Goal: Task Accomplishment & Management: Complete application form

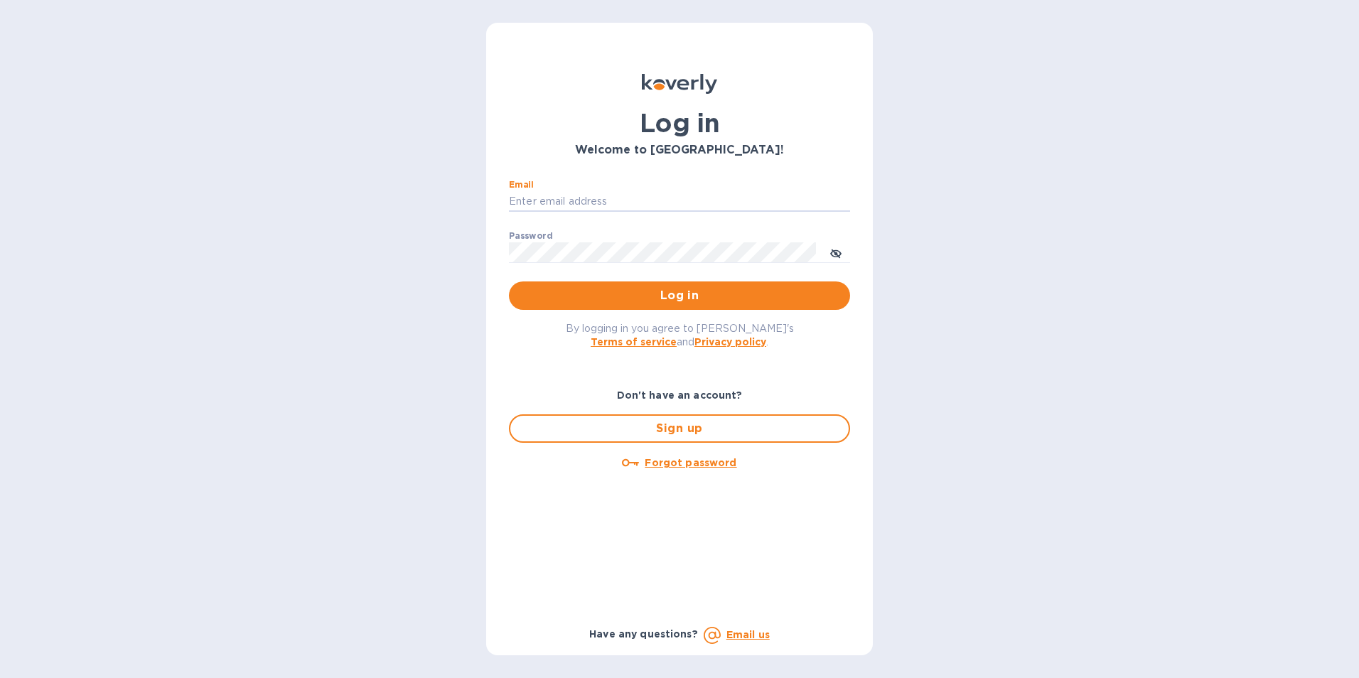
type input "josephmarktucker@gmail.com"
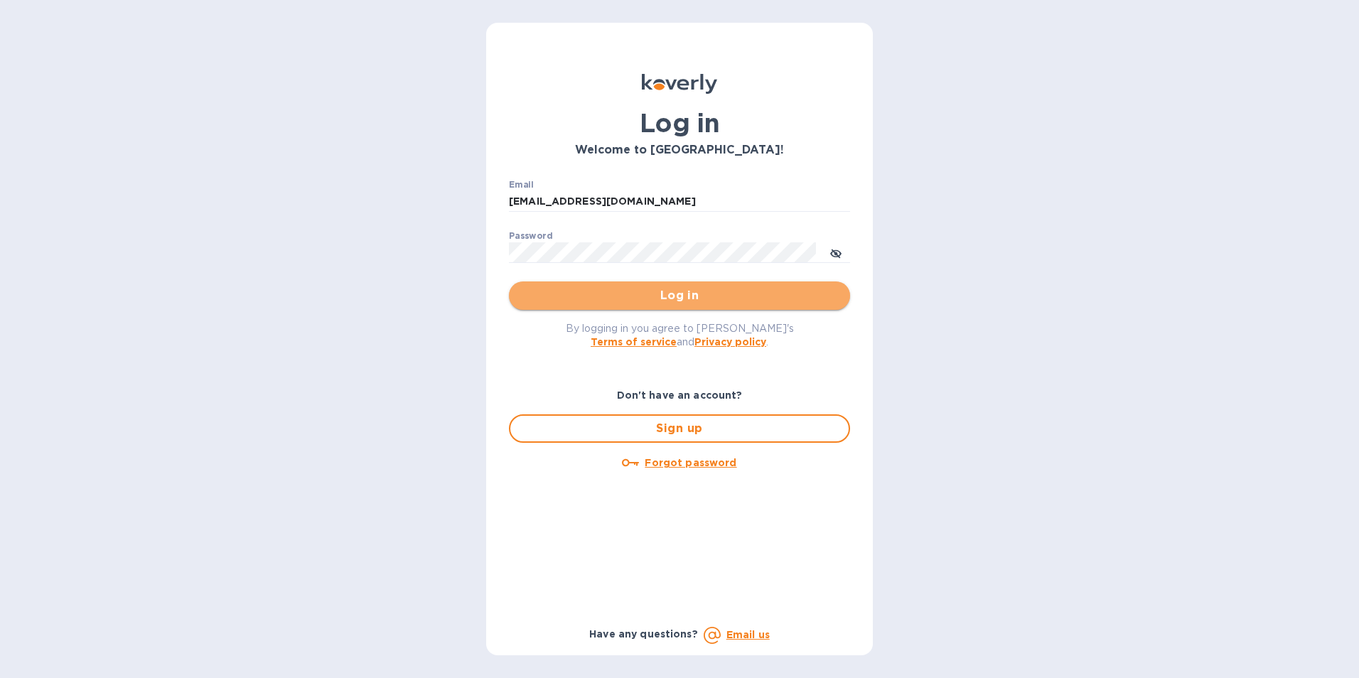
click at [657, 281] on button "Log in" at bounding box center [679, 295] width 341 height 28
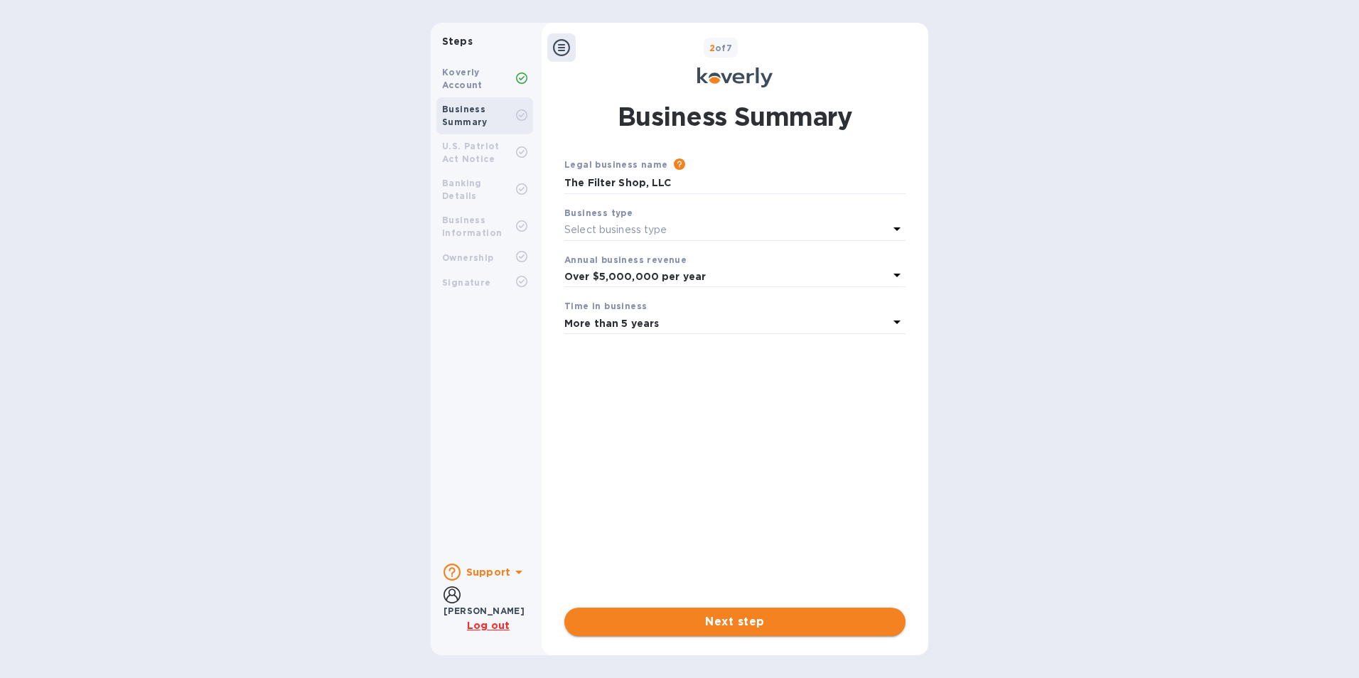
click at [754, 627] on span "Next step" at bounding box center [735, 621] width 318 height 17
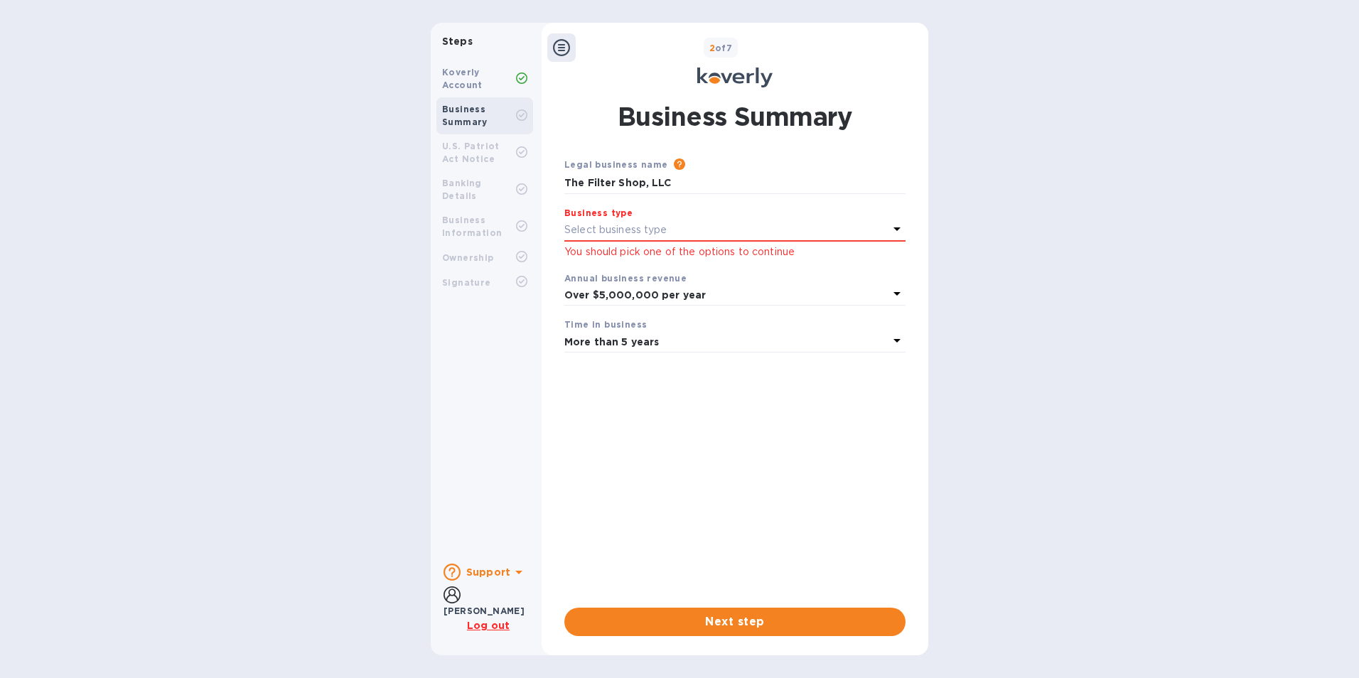
click at [638, 222] on div "Select business type" at bounding box center [726, 230] width 324 height 20
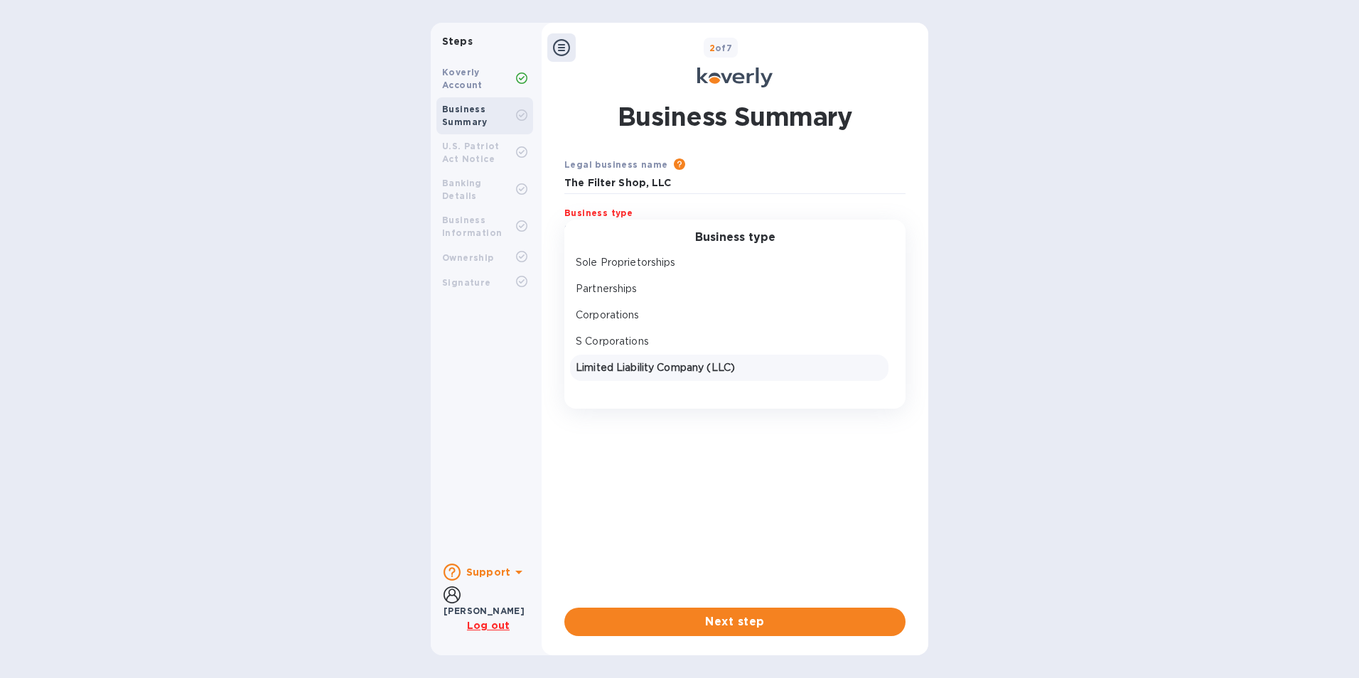
click at [633, 362] on p "Limited Liability Company (LLC)" at bounding box center [729, 367] width 307 height 15
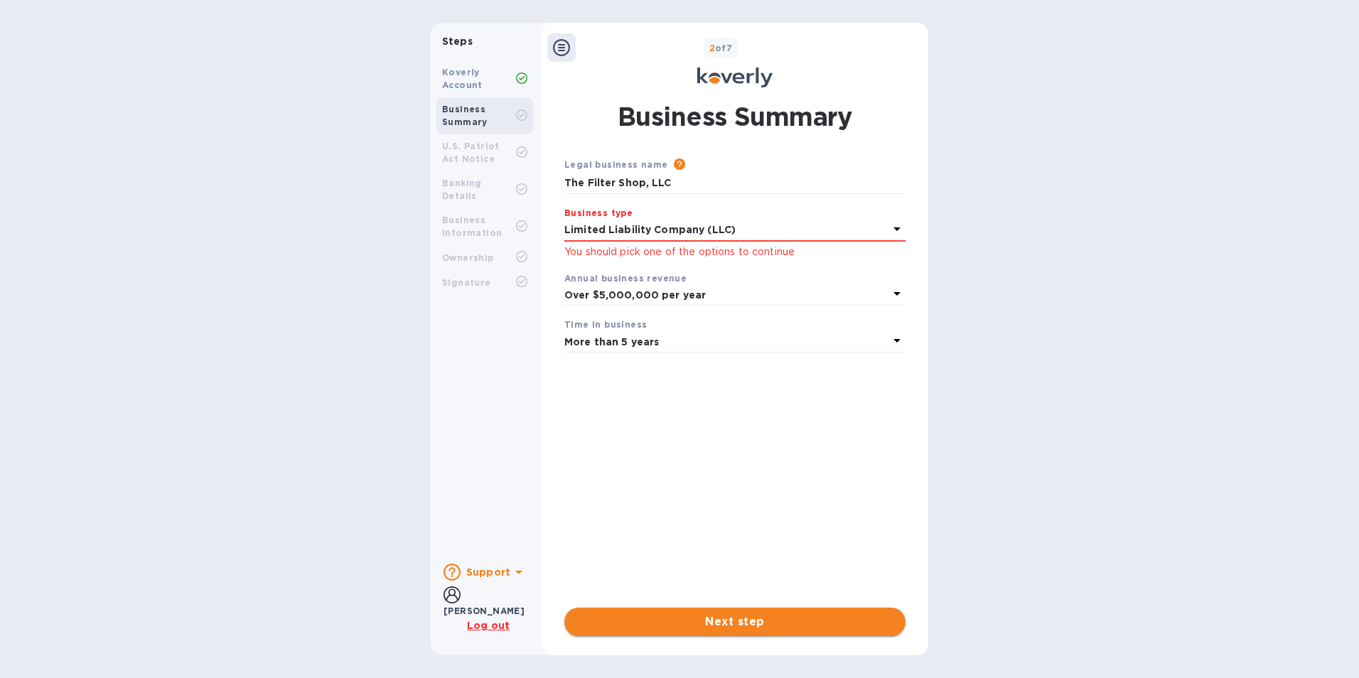
click at [667, 625] on span "Next step" at bounding box center [735, 621] width 318 height 17
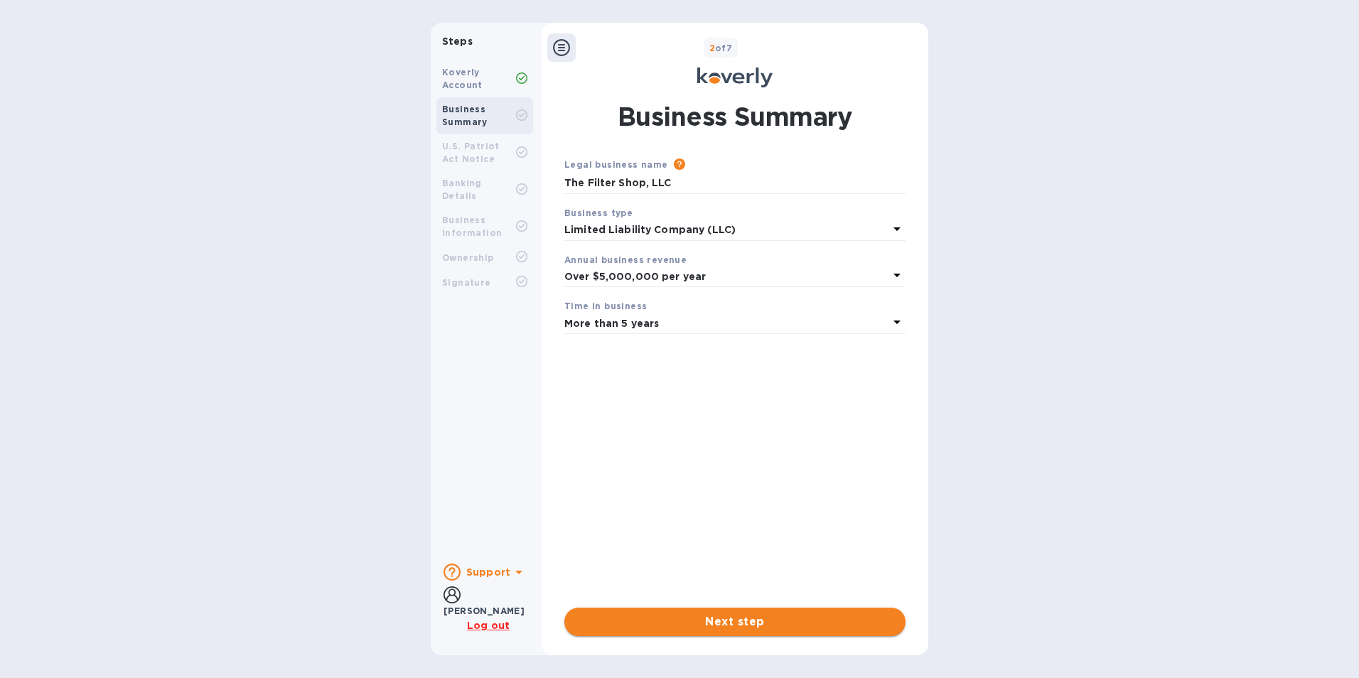
click at [706, 621] on span "Next step" at bounding box center [735, 621] width 318 height 17
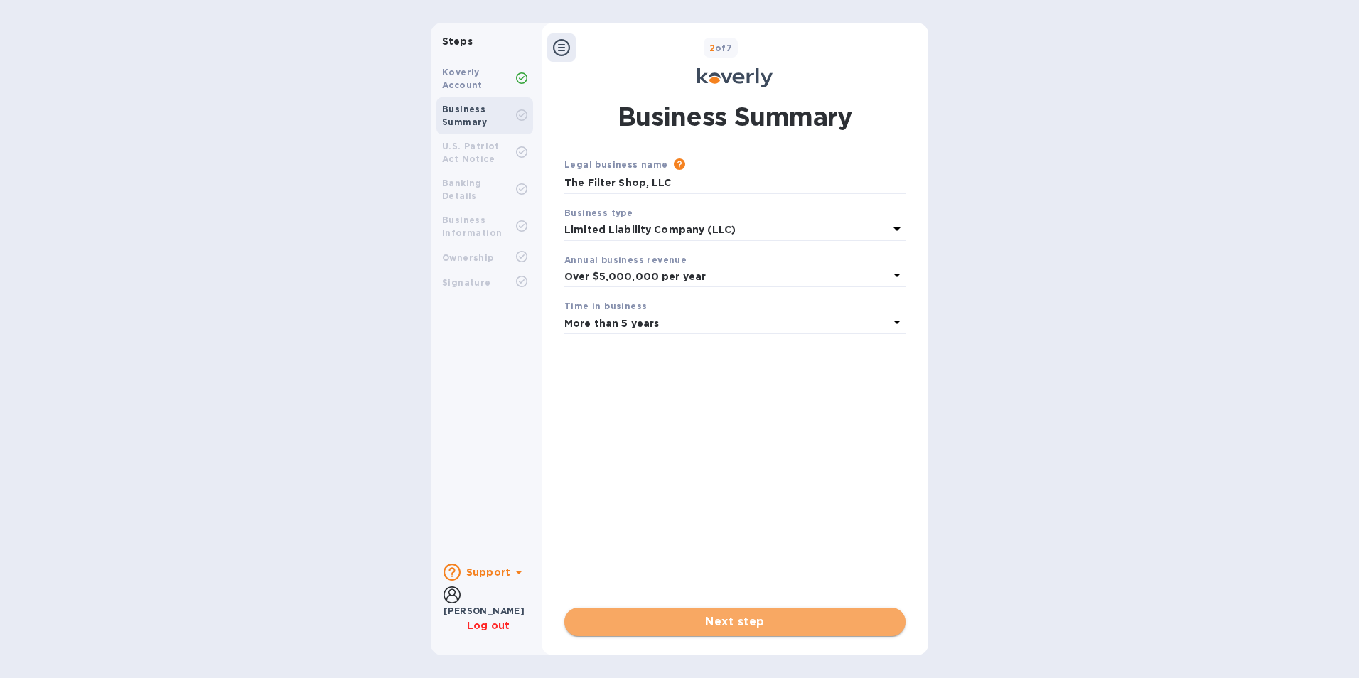
click at [647, 613] on span "Next step" at bounding box center [735, 621] width 318 height 17
click at [485, 144] on b "U.S. Patriot Act Notice" at bounding box center [471, 152] width 58 height 23
click at [559, 38] on div at bounding box center [561, 47] width 28 height 28
click at [560, 50] on icon at bounding box center [561, 47] width 17 height 17
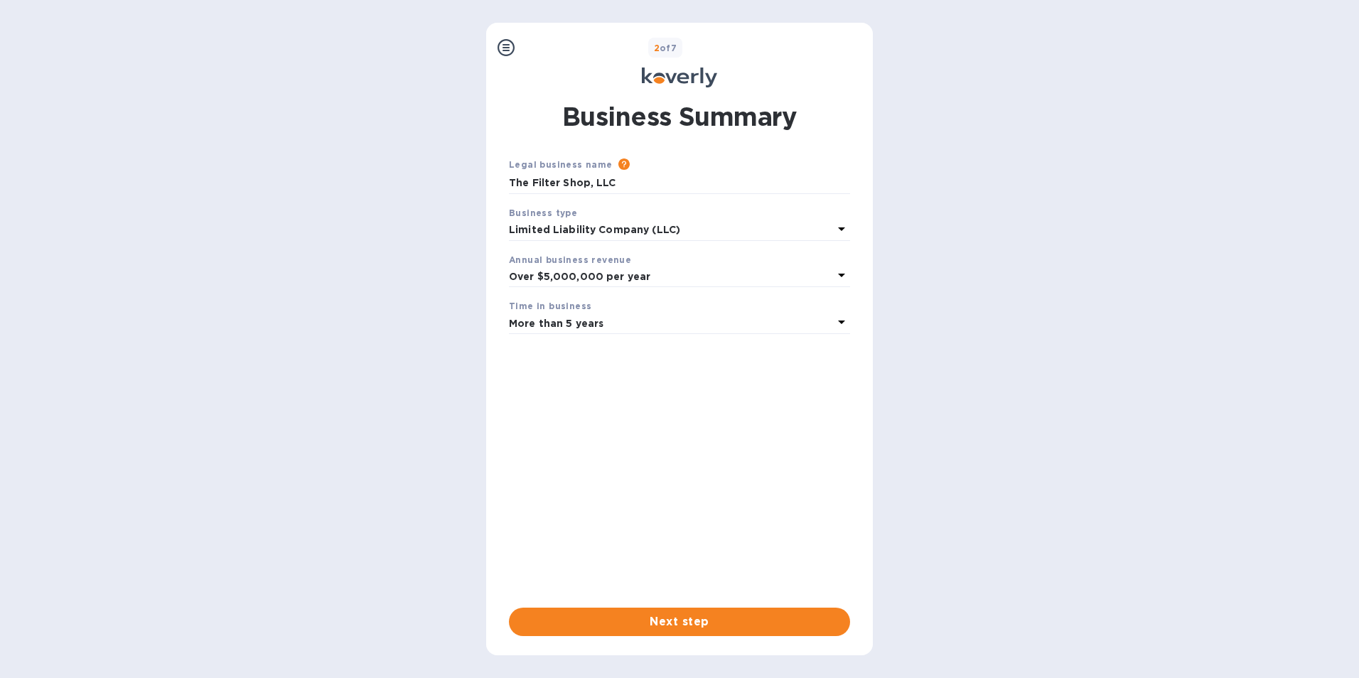
click at [507, 52] on icon at bounding box center [506, 47] width 17 height 17
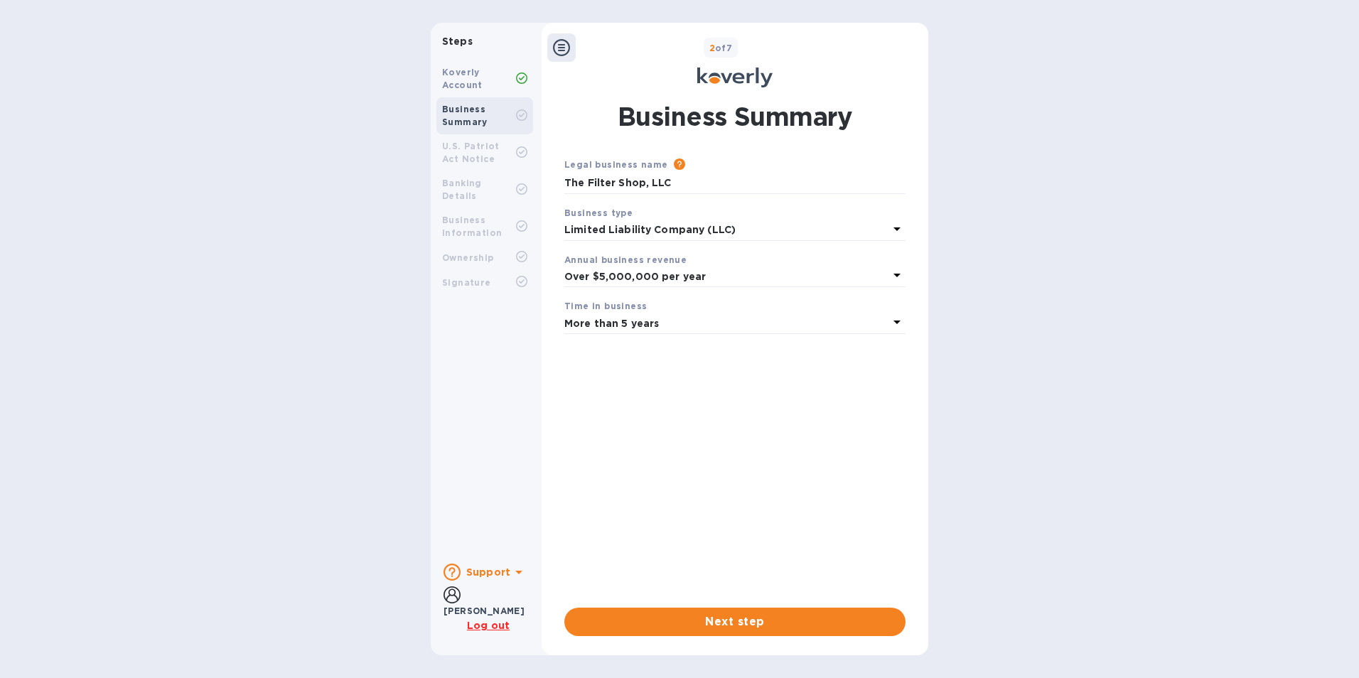
click at [485, 154] on div "U.S. Patriot Act Notice" at bounding box center [479, 153] width 74 height 26
click at [702, 414] on div "Legal business name Please provide the legal name that appears on your SS-4 for…" at bounding box center [734, 371] width 341 height 428
click at [778, 618] on span "Next step" at bounding box center [735, 621] width 318 height 17
click at [778, 618] on span "Done" at bounding box center [735, 621] width 318 height 17
click at [718, 182] on input "The Filter Shop, LLC" at bounding box center [734, 183] width 341 height 21
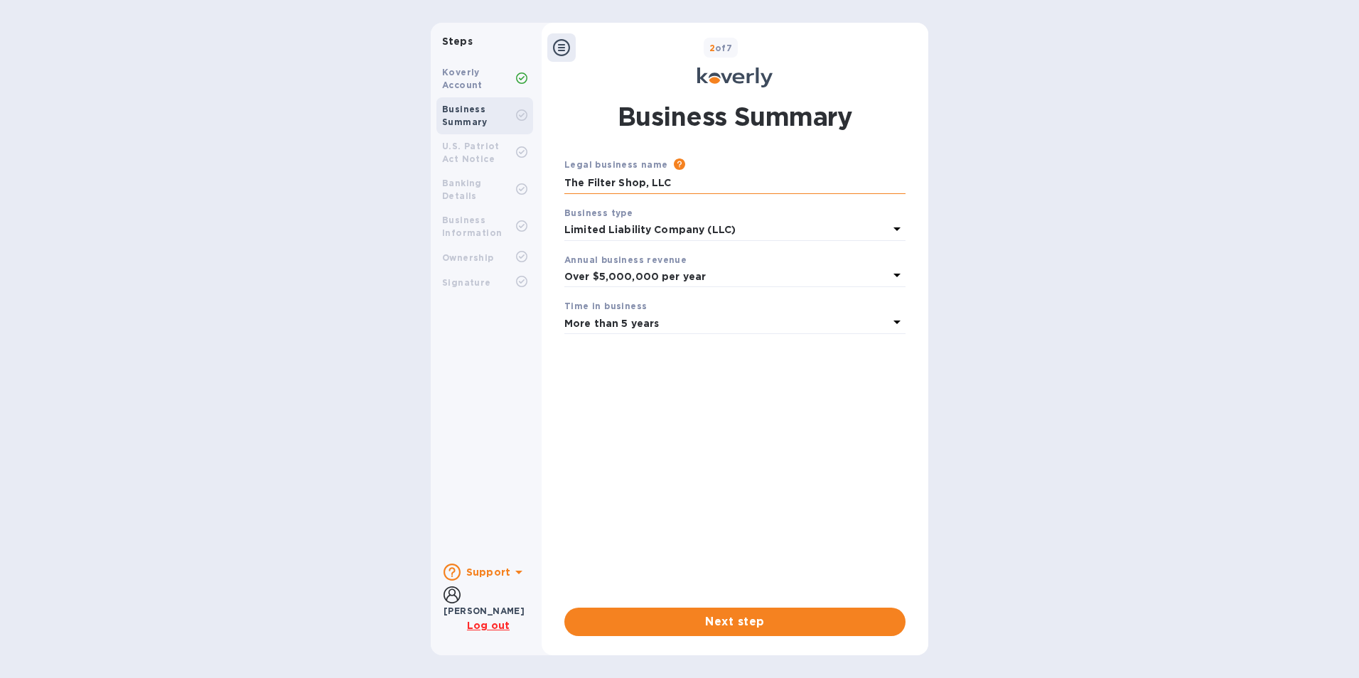
click at [683, 180] on input "The Filter Shop, LLC" at bounding box center [734, 183] width 341 height 21
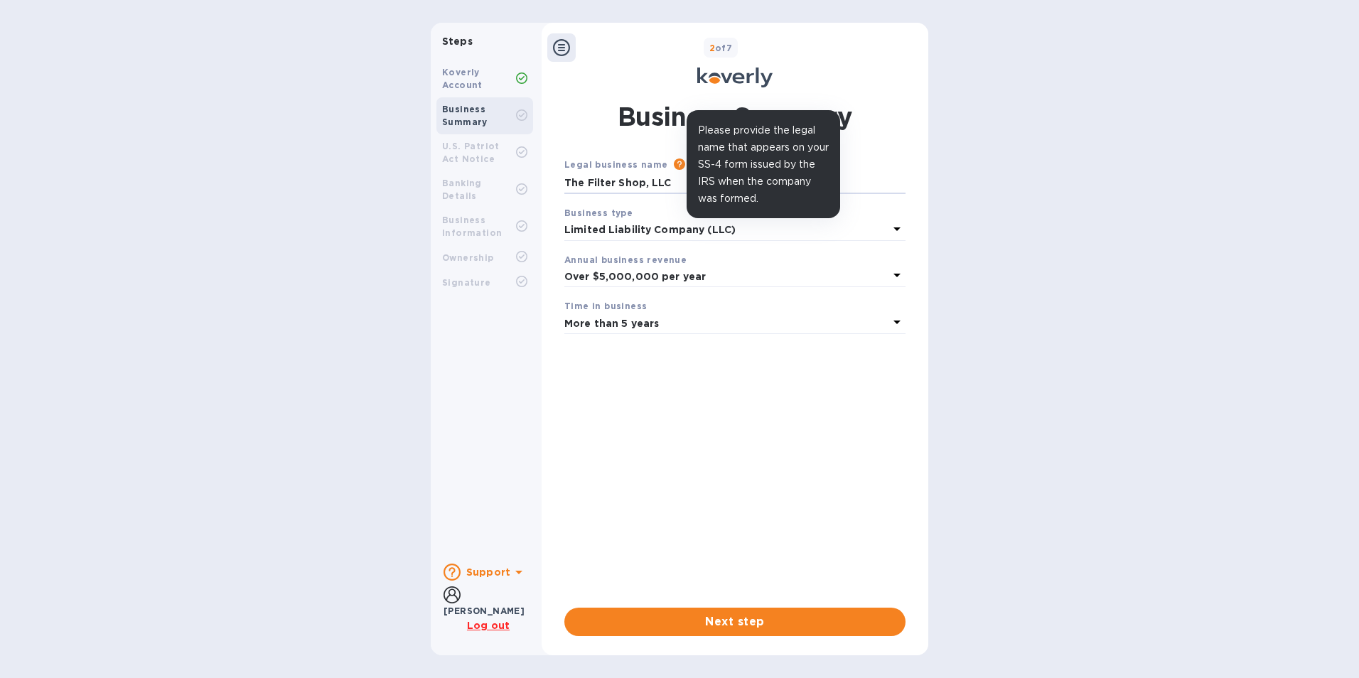
type input "The Filter Shop, LLC"
click at [674, 163] on icon at bounding box center [679, 164] width 11 height 11
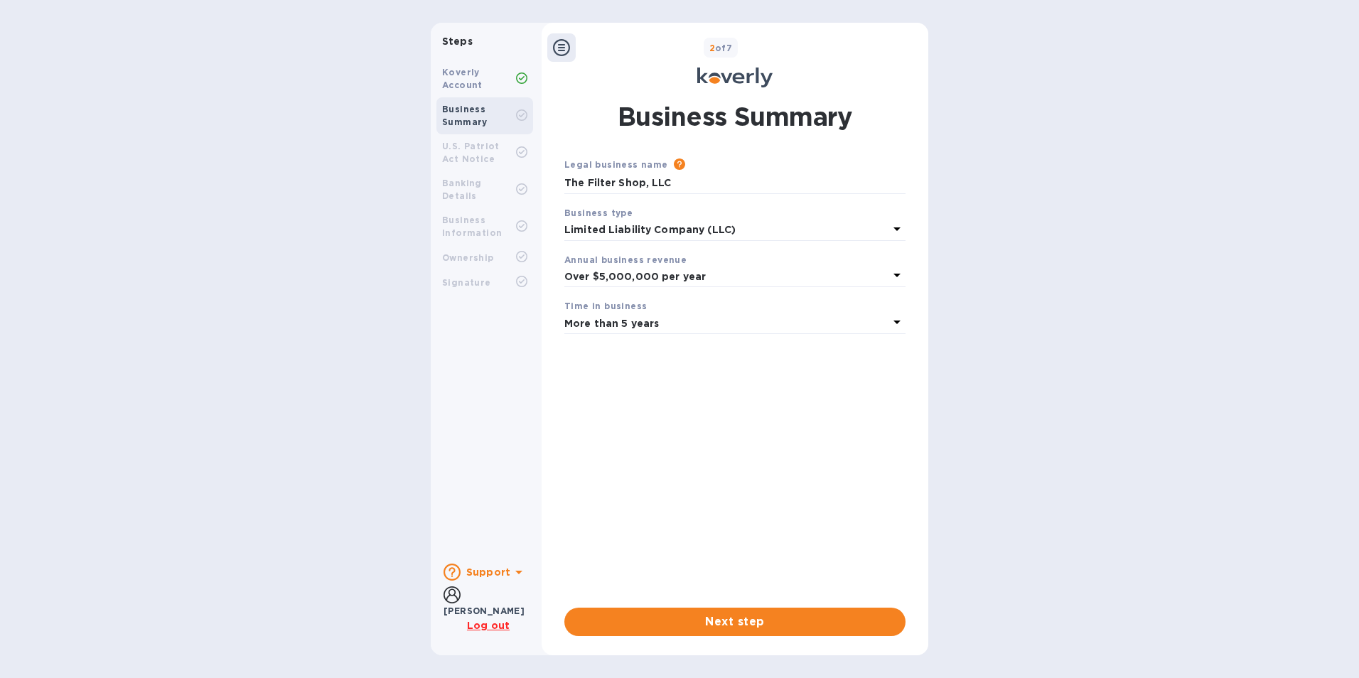
click at [703, 345] on div "Legal business name Please provide the legal name that appears on your SS-4 for…" at bounding box center [734, 371] width 341 height 428
click at [773, 625] on span "Next step" at bounding box center [735, 621] width 318 height 17
click at [465, 603] on div "[PERSON_NAME]" at bounding box center [489, 602] width 90 height 32
click at [455, 603] on icon at bounding box center [452, 594] width 17 height 17
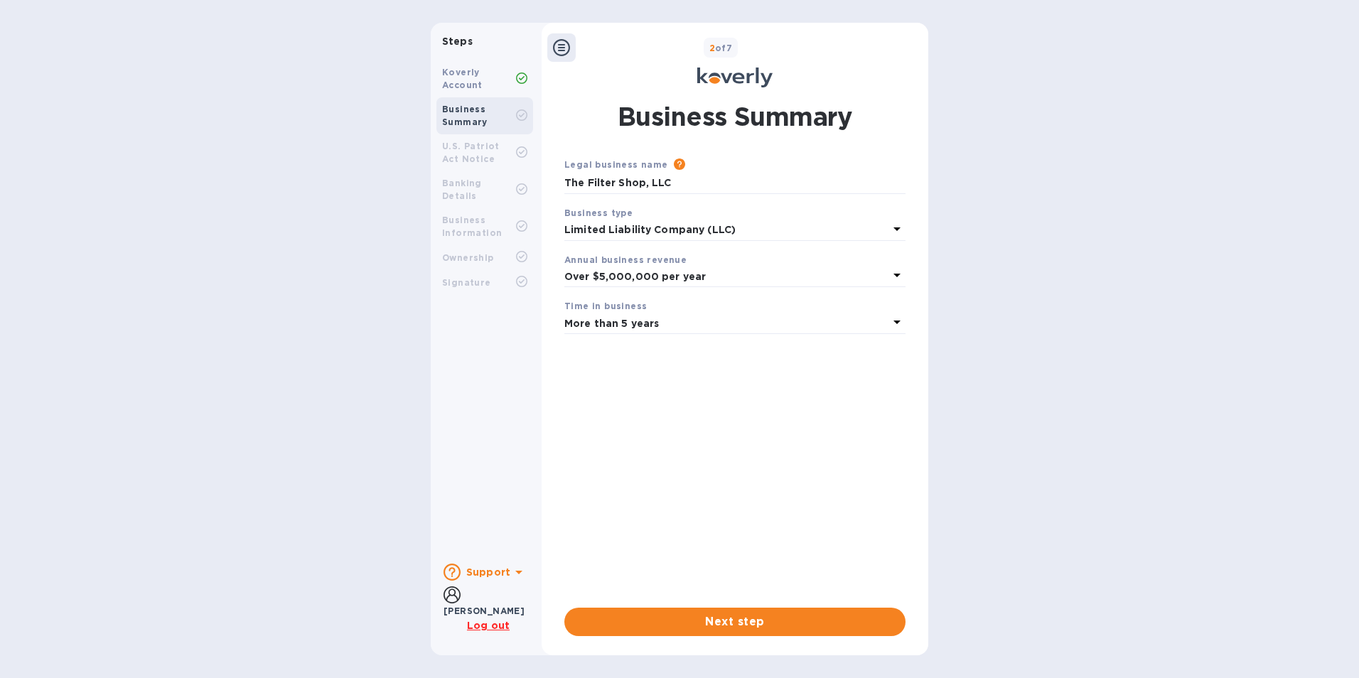
click at [463, 42] on b "Steps" at bounding box center [457, 41] width 31 height 11
click at [653, 459] on div "Legal business name Please provide the legal name that appears on your SS-4 for…" at bounding box center [734, 371] width 341 height 428
click at [488, 151] on b "U.S. Patriot Act Notice" at bounding box center [471, 152] width 58 height 23
click at [510, 111] on div "Business Summary" at bounding box center [479, 116] width 74 height 26
click at [512, 111] on div "Business Summary" at bounding box center [479, 116] width 74 height 26
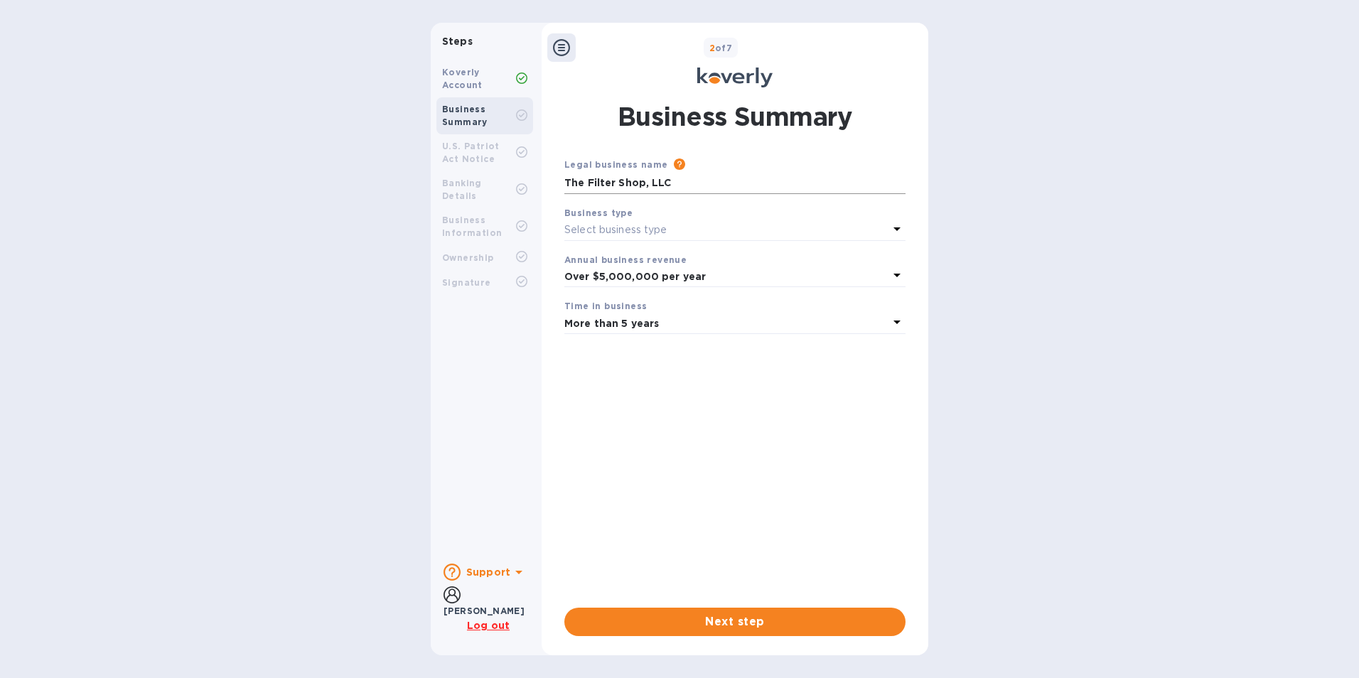
click at [874, 183] on input "The Filter Shop, LLC" at bounding box center [734, 183] width 341 height 21
click at [823, 218] on div "Business type" at bounding box center [734, 212] width 341 height 15
click at [900, 228] on icon at bounding box center [896, 228] width 17 height 17
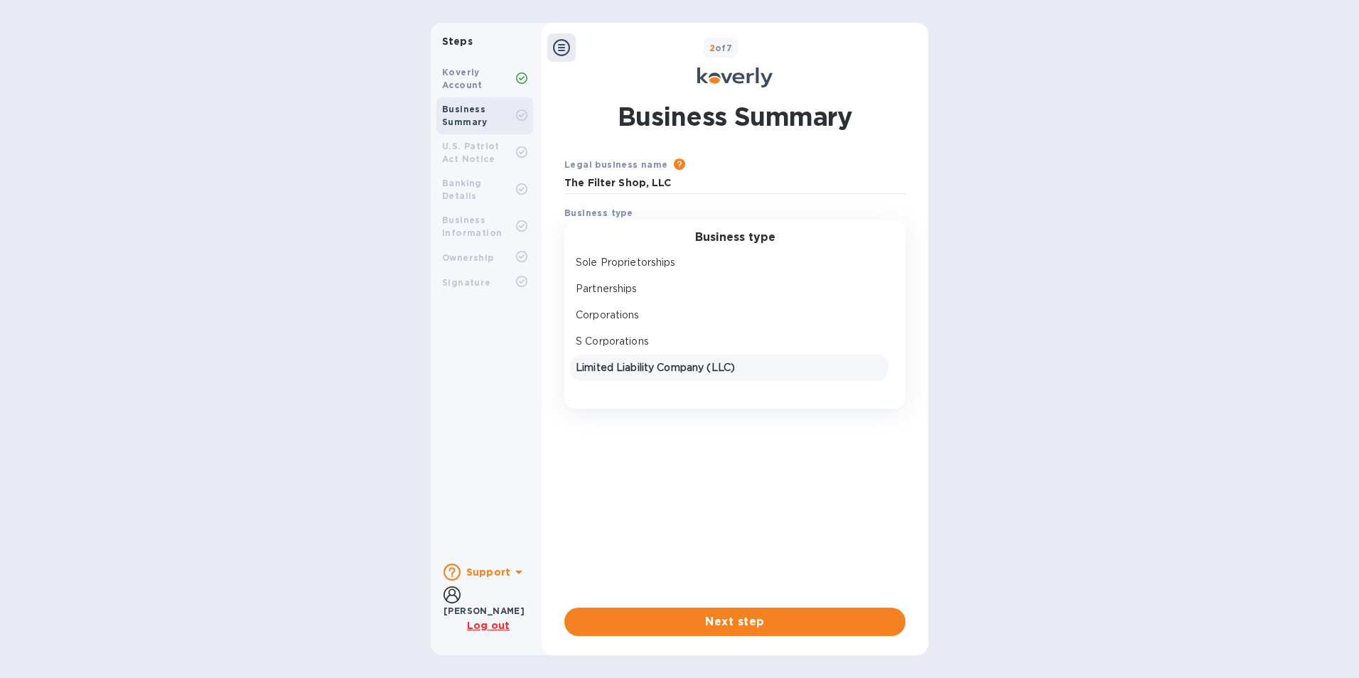
click at [649, 376] on div "Limited Liability Company (LLC)" at bounding box center [729, 368] width 313 height 21
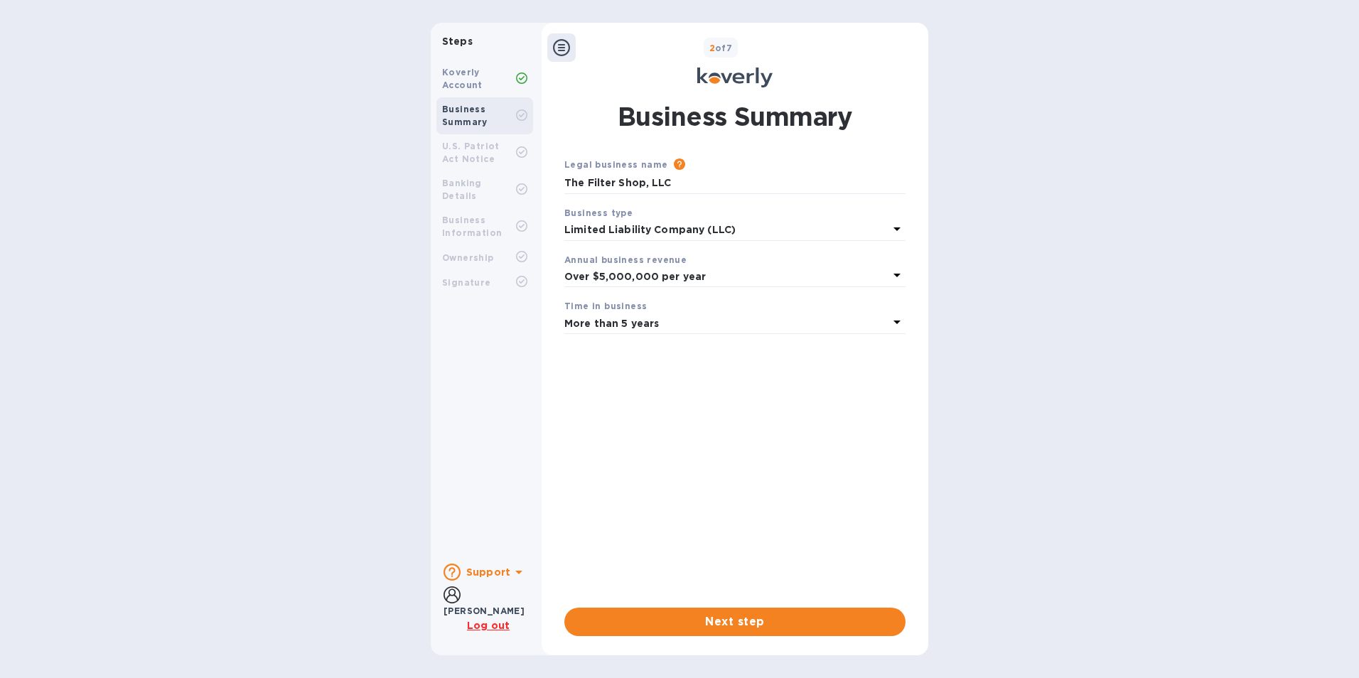
click at [710, 495] on div "Legal business name Please provide the legal name that appears on your SS-4 for…" at bounding box center [734, 371] width 341 height 428
click at [798, 625] on span "Next step" at bounding box center [735, 621] width 318 height 17
click at [488, 149] on b "U.S. Patriot Act Notice" at bounding box center [471, 152] width 58 height 23
click at [713, 620] on span "Next step" at bounding box center [735, 621] width 318 height 17
click at [771, 624] on span "Done" at bounding box center [735, 621] width 318 height 17
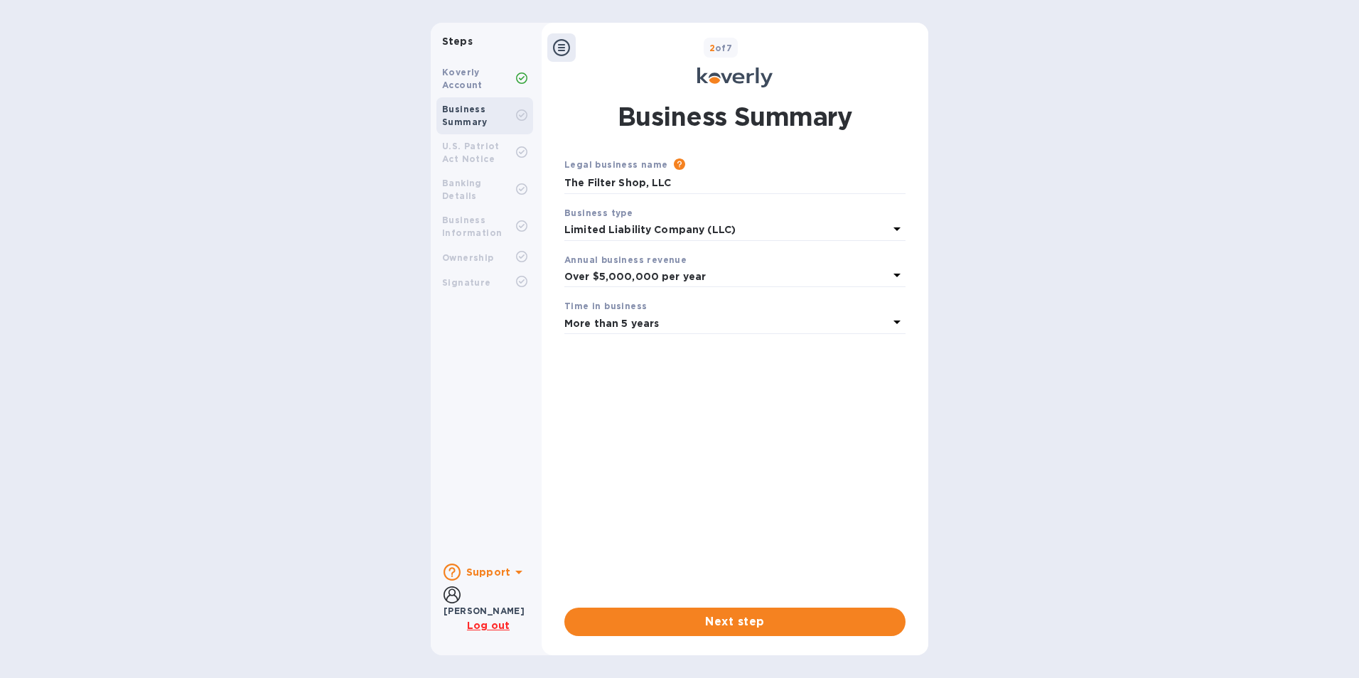
click at [510, 115] on div "Business Summary" at bounding box center [479, 116] width 74 height 26
click at [762, 624] on span "Next step" at bounding box center [735, 621] width 318 height 17
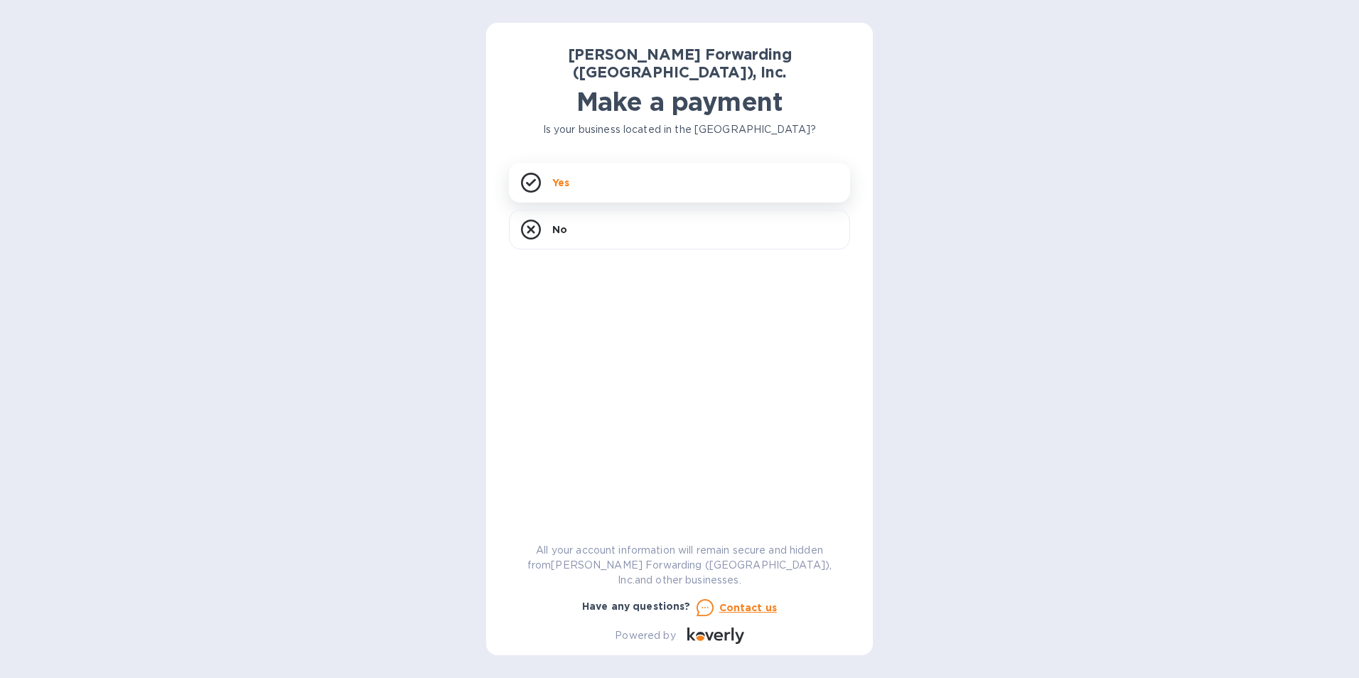
click at [562, 159] on div "JAS Forwarding (USA), Inc. Make a payment Is your business located in the Unite…" at bounding box center [679, 344] width 341 height 598
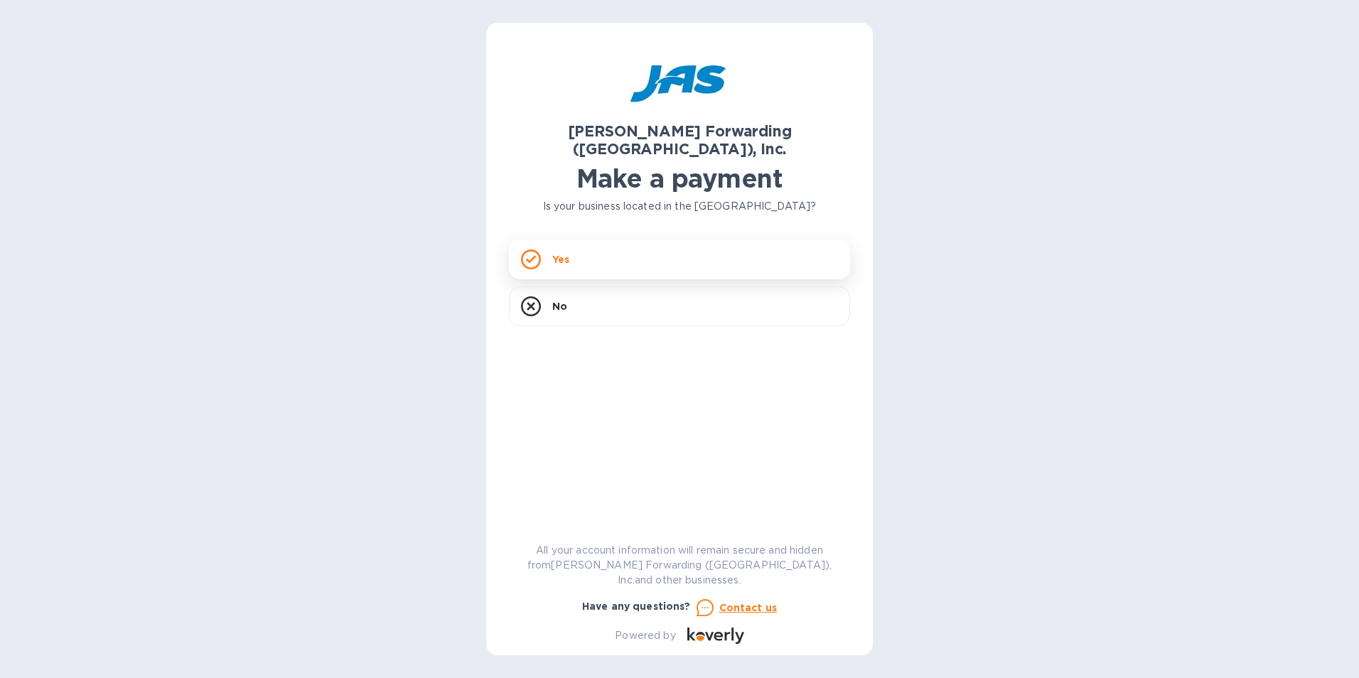
click at [671, 246] on div "Yes" at bounding box center [679, 260] width 341 height 40
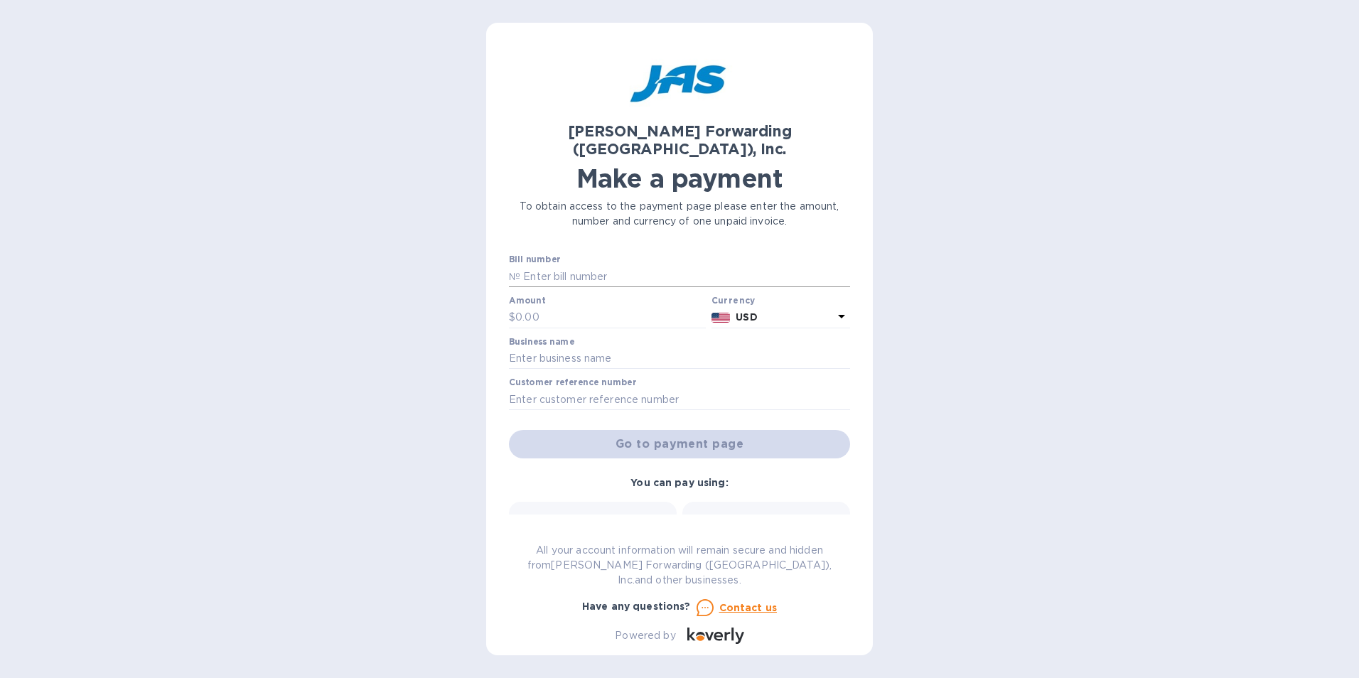
click at [656, 266] on input "text" at bounding box center [685, 276] width 330 height 21
type input "501139433"
click at [595, 307] on input "text" at bounding box center [610, 317] width 190 height 21
type input "8,228.83"
click at [566, 348] on input "text" at bounding box center [679, 358] width 341 height 21
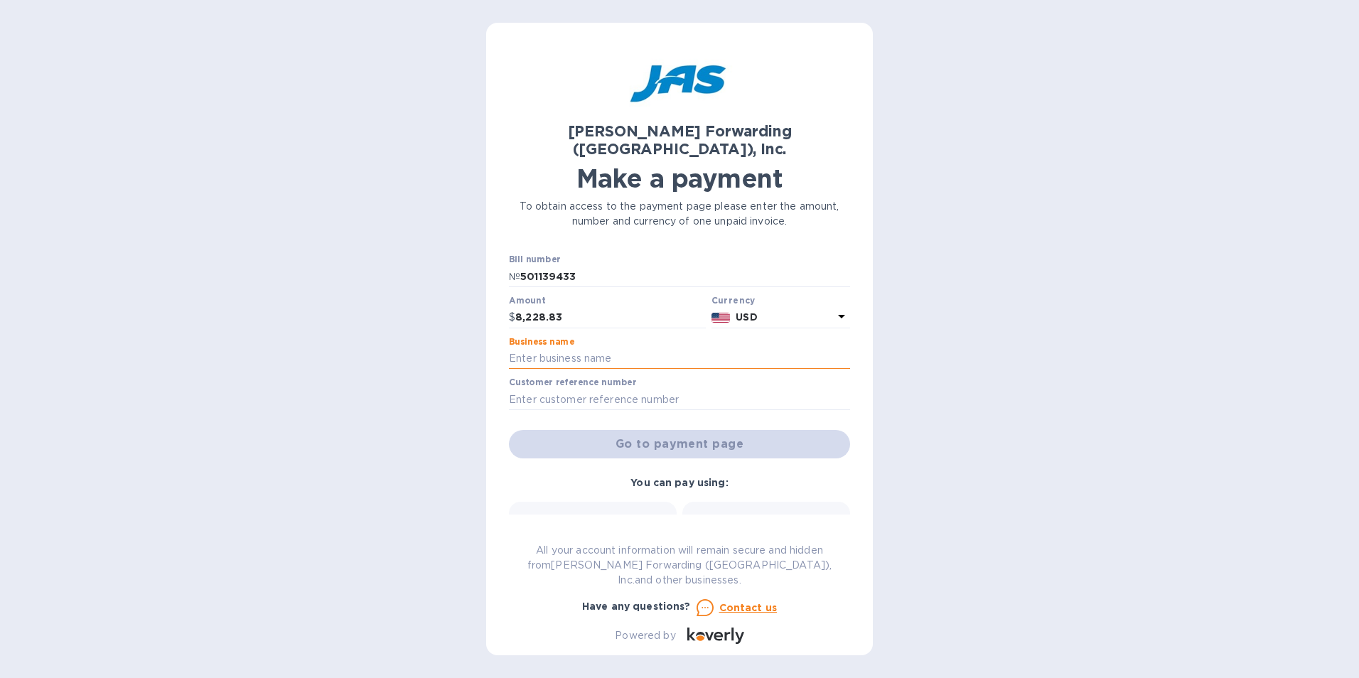
type input "The Filter Shop, LLC"
type input "24MS141"
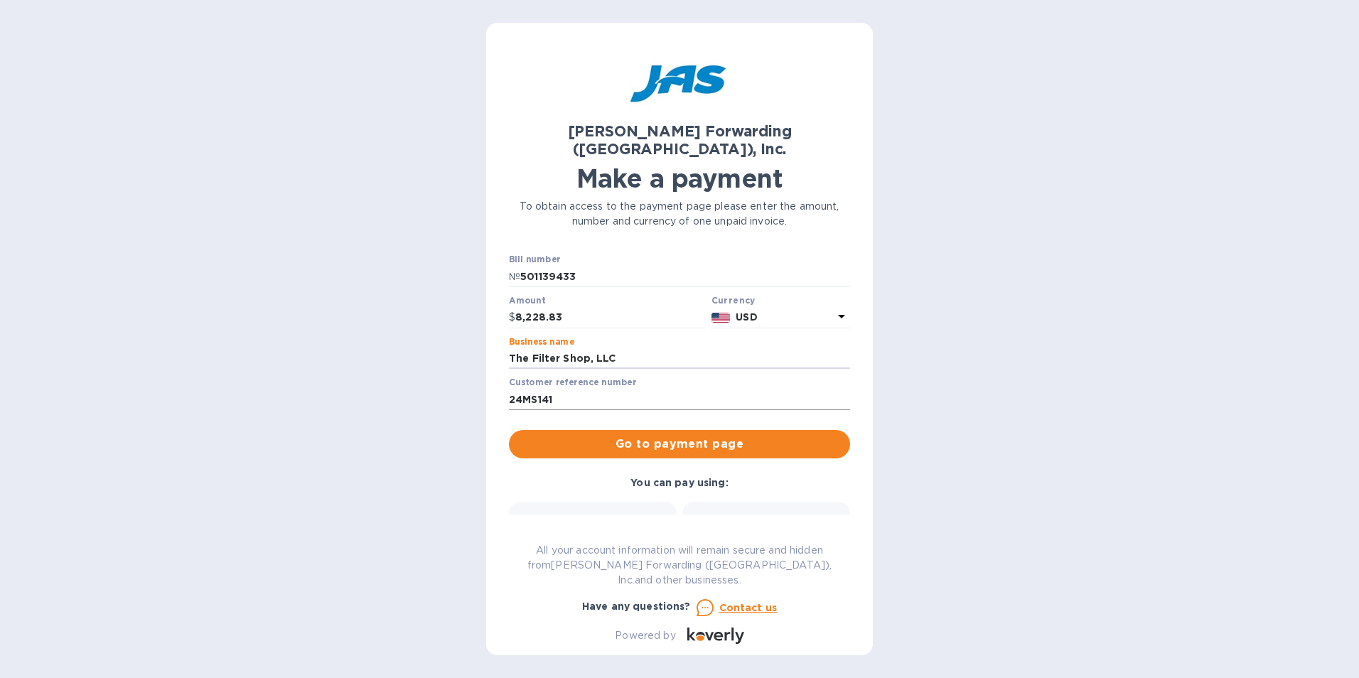
type input "The Filter Shop, LLC"
click at [814, 389] on input "24MS141" at bounding box center [679, 399] width 341 height 21
type input "2"
type input "25MS050"
click at [744, 430] on button "Go to payment page" at bounding box center [679, 444] width 341 height 28
